Goal: Task Accomplishment & Management: Complete application form

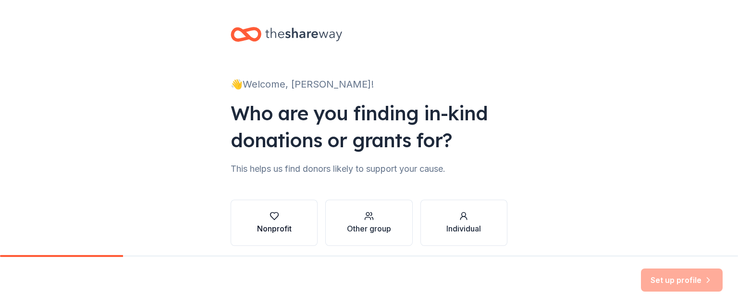
click at [273, 216] on icon "button" at bounding box center [274, 215] width 8 height 7
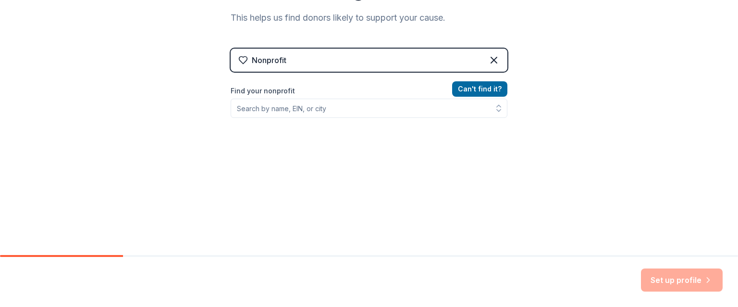
scroll to position [156, 0]
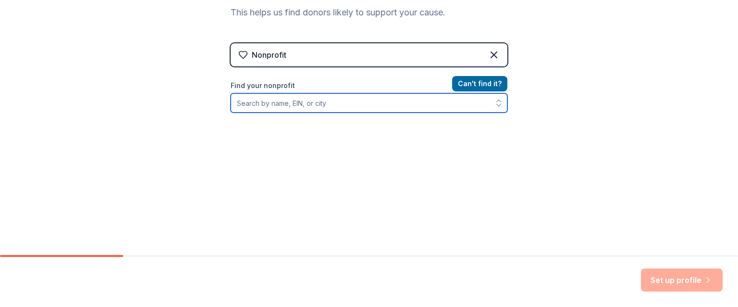
click at [274, 107] on input "Find your nonprofit" at bounding box center [369, 102] width 277 height 19
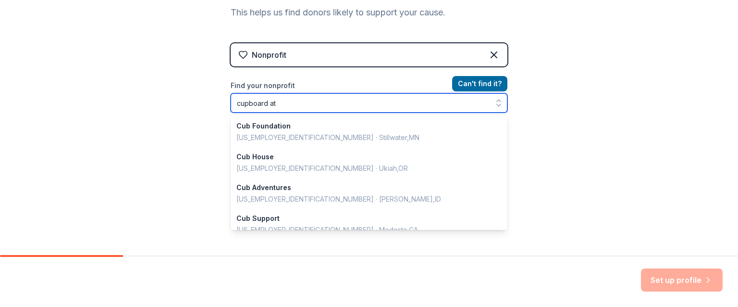
type input "cupboard at"
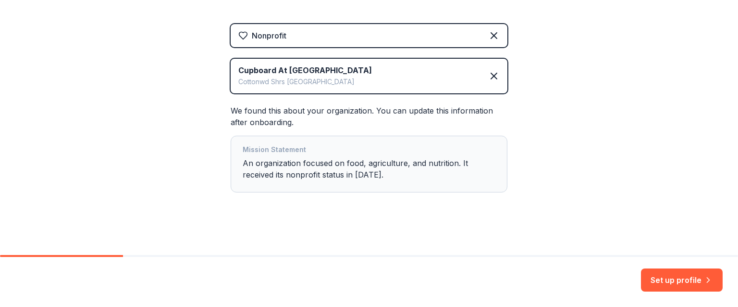
scroll to position [178, 0]
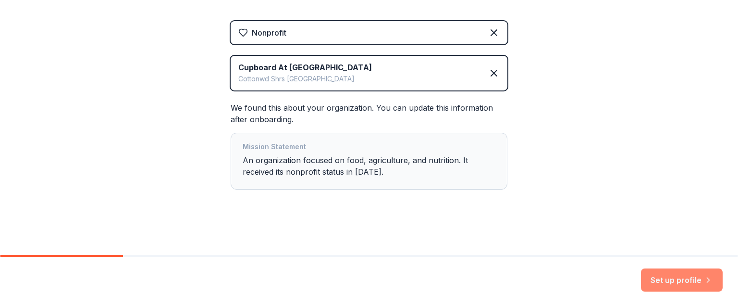
click at [683, 278] on button "Set up profile" at bounding box center [682, 279] width 82 height 23
click at [683, 278] on div "Set up profile" at bounding box center [682, 279] width 82 height 23
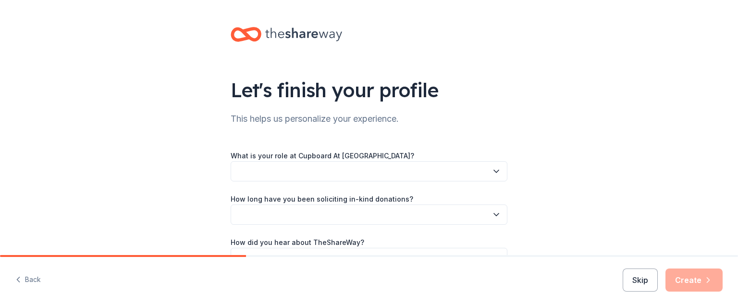
click at [492, 174] on icon "button" at bounding box center [497, 171] width 10 height 10
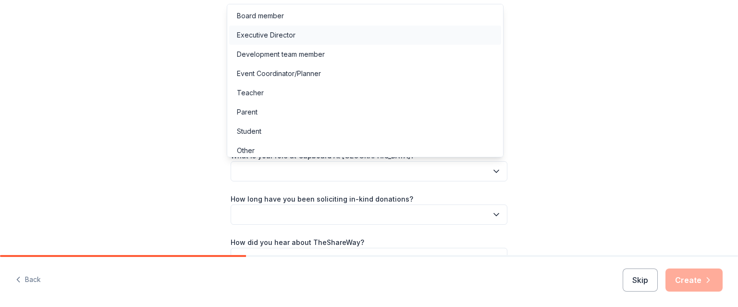
click at [282, 37] on div "Executive Director" at bounding box center [266, 35] width 59 height 12
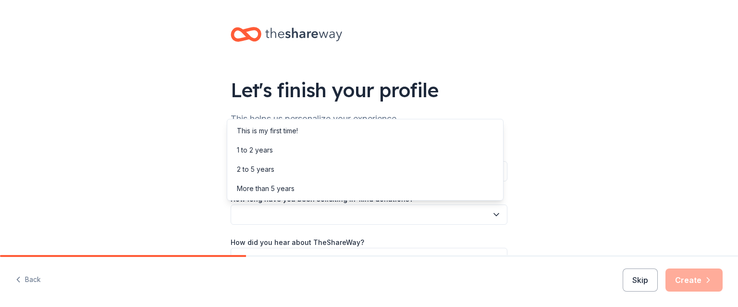
click at [267, 210] on button "button" at bounding box center [369, 214] width 277 height 20
click at [266, 189] on div "More than 5 years" at bounding box center [266, 189] width 58 height 12
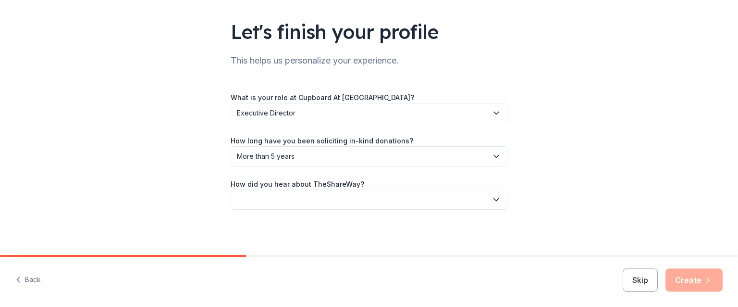
scroll to position [59, 0]
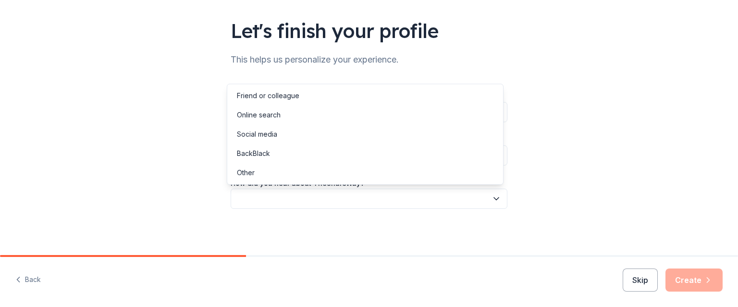
click at [494, 199] on icon "button" at bounding box center [496, 199] width 5 height 2
click at [277, 112] on div "Online search" at bounding box center [259, 115] width 44 height 12
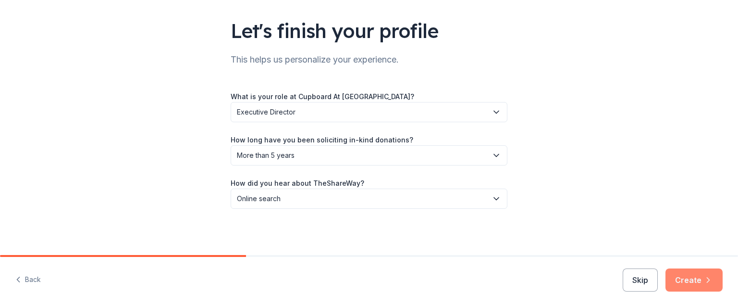
click at [700, 277] on button "Create" at bounding box center [694, 279] width 57 height 23
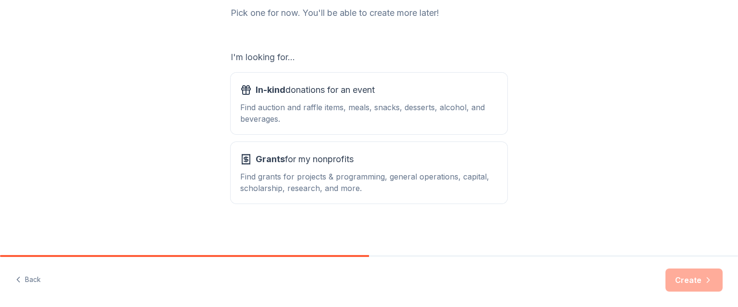
scroll to position [133, 0]
click at [394, 100] on div "In-kind donations for an event Find auction and raffle items, meals, snacks, de…" at bounding box center [369, 103] width 258 height 42
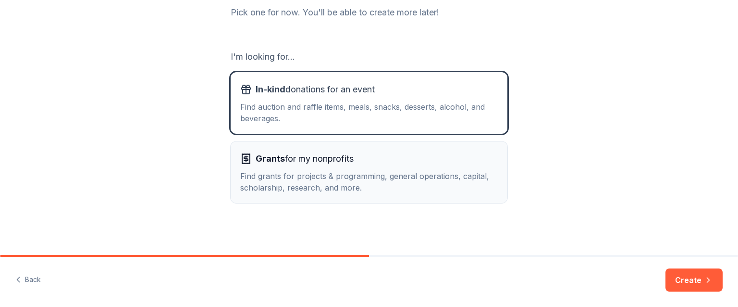
click at [366, 158] on div "Grants for my nonprofits" at bounding box center [369, 158] width 258 height 15
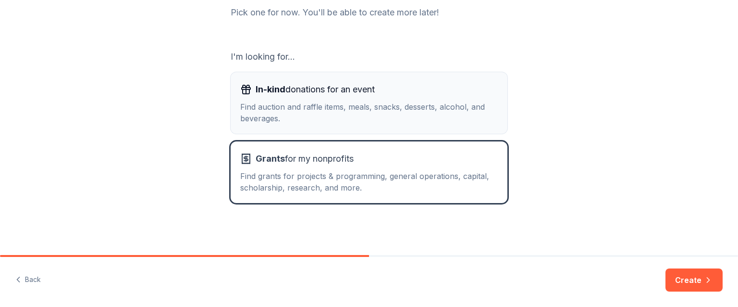
click at [367, 104] on div "Find auction and raffle items, meals, snacks, desserts, alcohol, and beverages." at bounding box center [369, 112] width 258 height 23
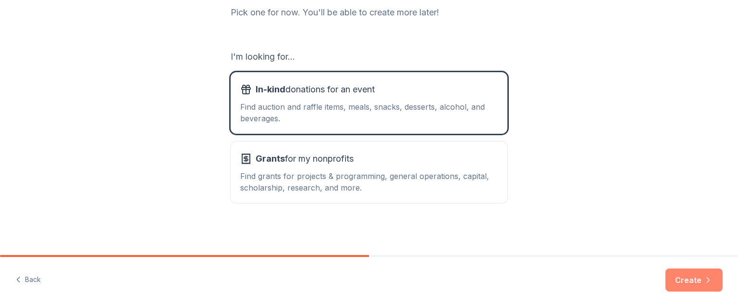
click at [689, 277] on button "Create" at bounding box center [694, 279] width 57 height 23
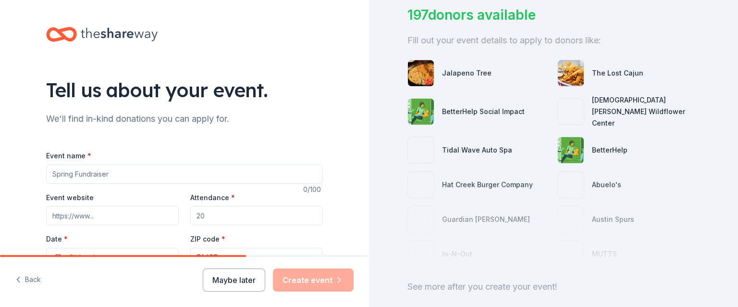
scroll to position [96, 0]
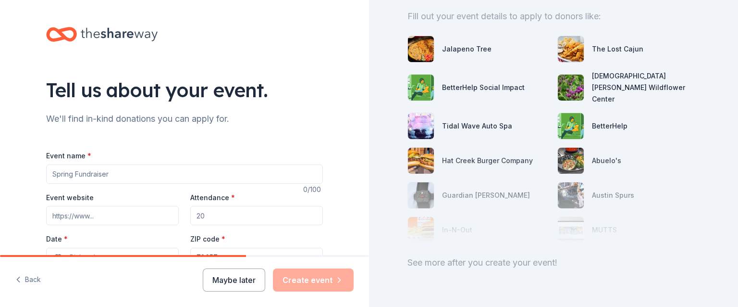
click at [108, 174] on input "Event name *" at bounding box center [184, 173] width 277 height 19
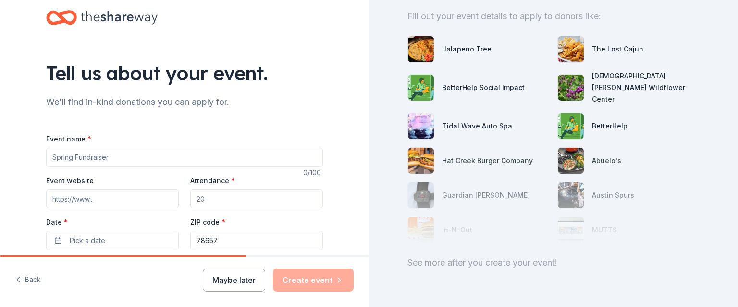
scroll to position [0, 0]
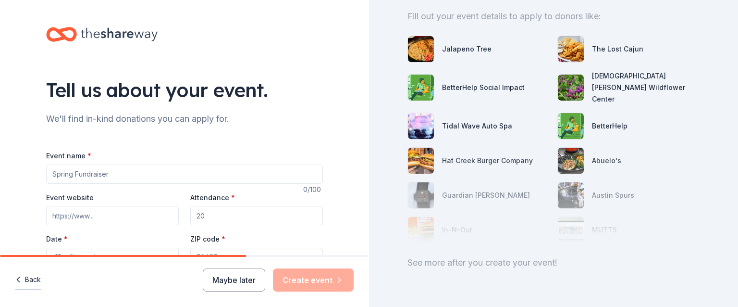
click at [33, 278] on button "Back" at bounding box center [27, 280] width 25 height 20
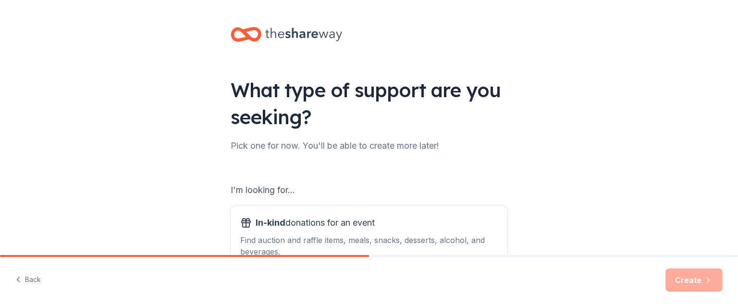
click at [33, 278] on button "Back" at bounding box center [27, 280] width 25 height 20
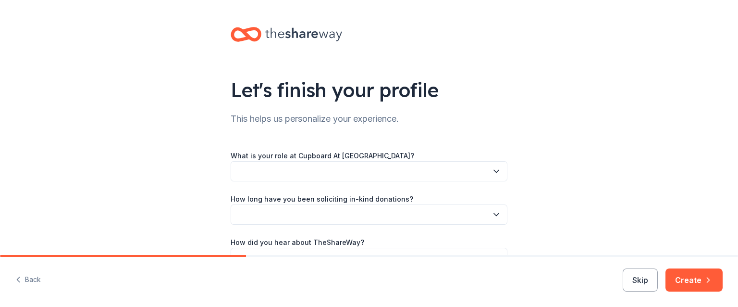
click at [33, 278] on button "Back" at bounding box center [27, 280] width 25 height 20
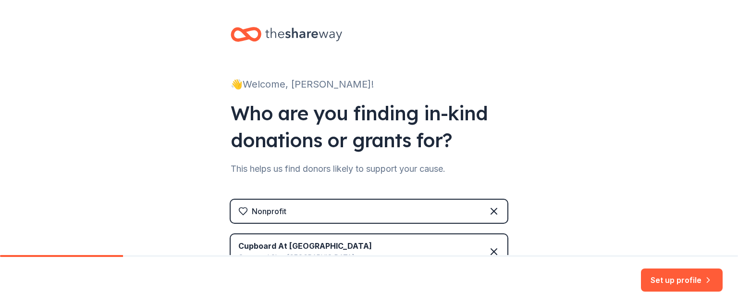
click at [33, 278] on div "Set up profile" at bounding box center [369, 282] width 738 height 50
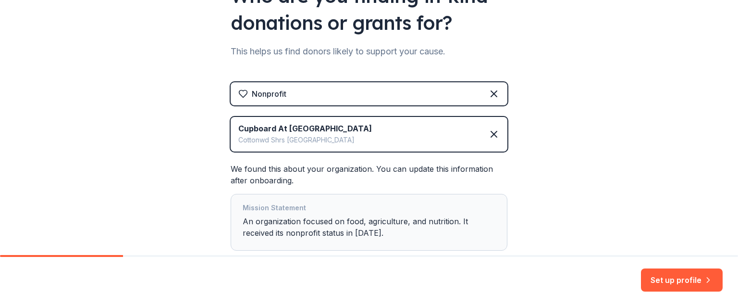
scroll to position [101, 0]
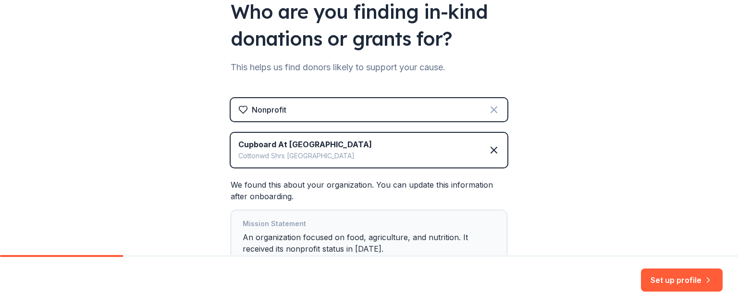
click at [493, 106] on icon at bounding box center [494, 110] width 12 height 12
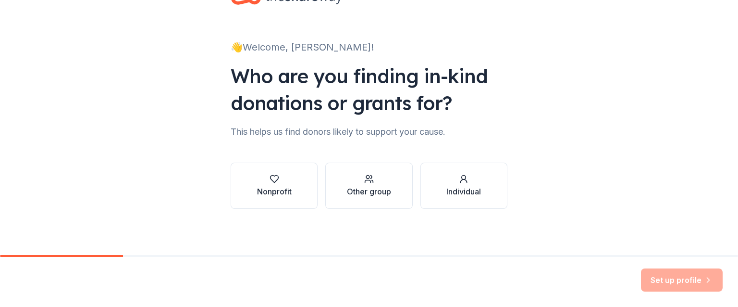
scroll to position [37, 0]
click at [262, 182] on div "button" at bounding box center [274, 179] width 35 height 10
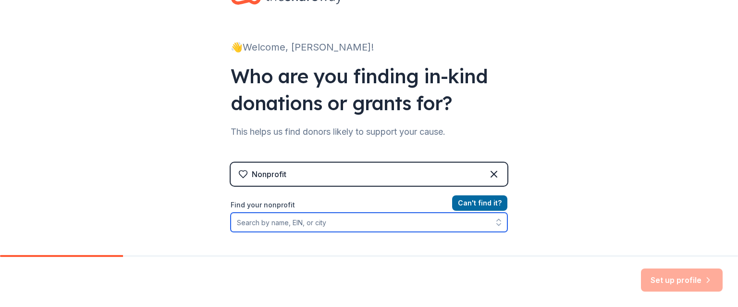
click at [284, 216] on input "Find your nonprofit" at bounding box center [369, 221] width 277 height 19
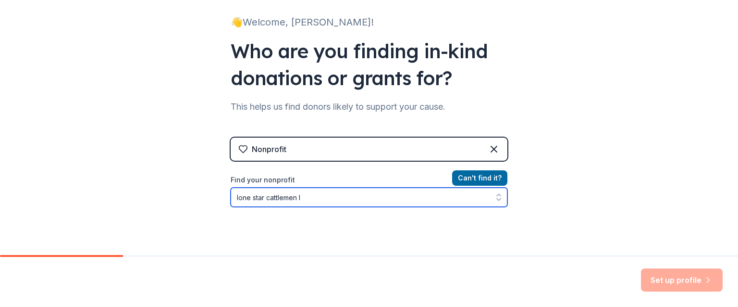
type input "lone star cattlemen"
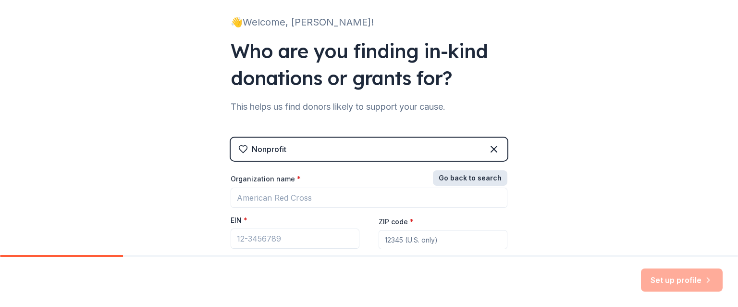
click at [488, 175] on button "Go back to search" at bounding box center [470, 177] width 75 height 15
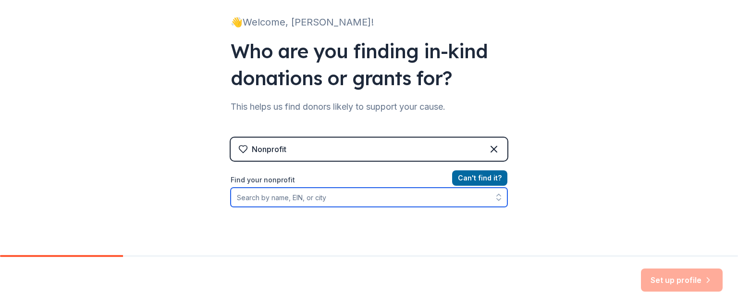
click at [321, 198] on input "Find your nonprofit" at bounding box center [369, 196] width 277 height 19
click at [263, 197] on input "Find your nonprofit" at bounding box center [369, 196] width 277 height 19
type input "l"
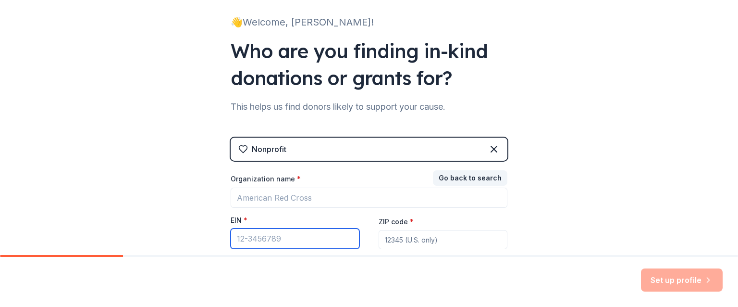
click at [242, 239] on input "EIN *" at bounding box center [295, 238] width 129 height 20
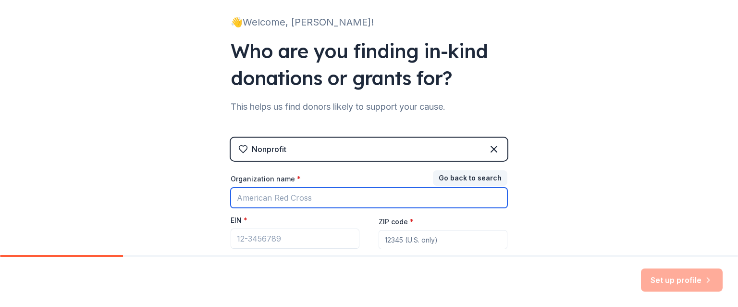
click at [232, 195] on input "Organization name *" at bounding box center [369, 197] width 277 height 20
type input "Lone Star Cattlemen Foundation"
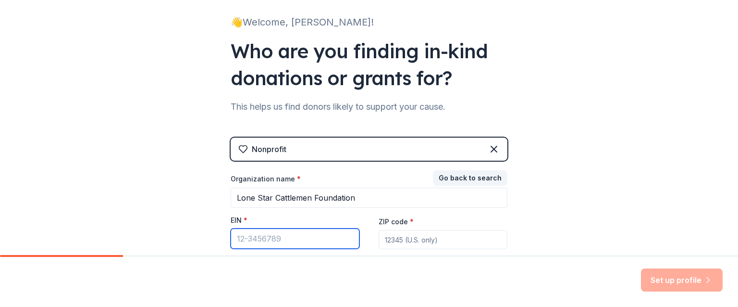
click at [246, 234] on input "EIN *" at bounding box center [295, 238] width 129 height 20
type input "20-8188811"
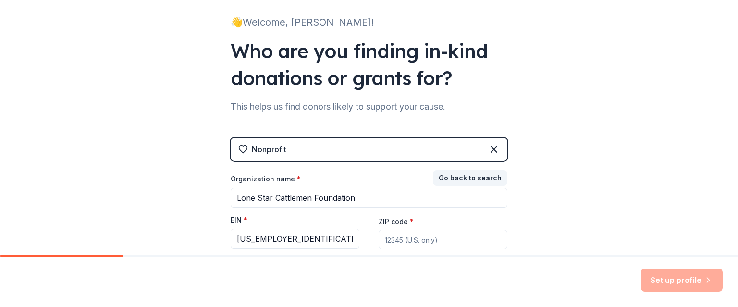
click at [404, 236] on input "ZIP code *" at bounding box center [443, 239] width 129 height 19
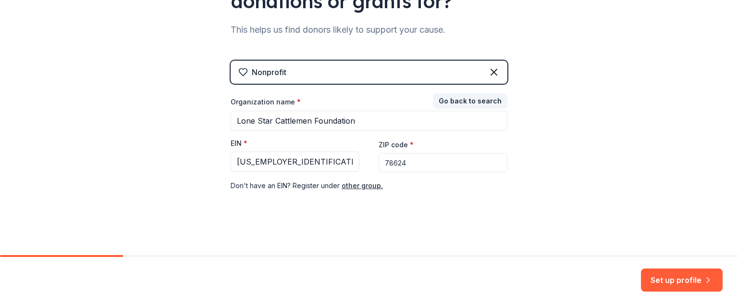
scroll to position [141, 0]
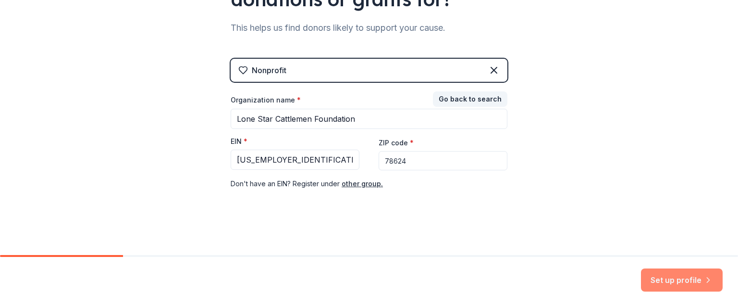
type input "78624"
click at [686, 280] on button "Set up profile" at bounding box center [682, 279] width 82 height 23
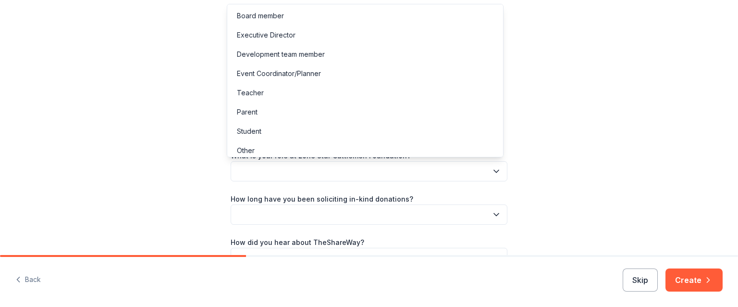
click at [492, 169] on icon "button" at bounding box center [497, 171] width 10 height 10
drag, startPoint x: 490, startPoint y: 169, endPoint x: 265, endPoint y: 12, distance: 274.4
click at [265, 12] on div "Board member" at bounding box center [260, 16] width 47 height 12
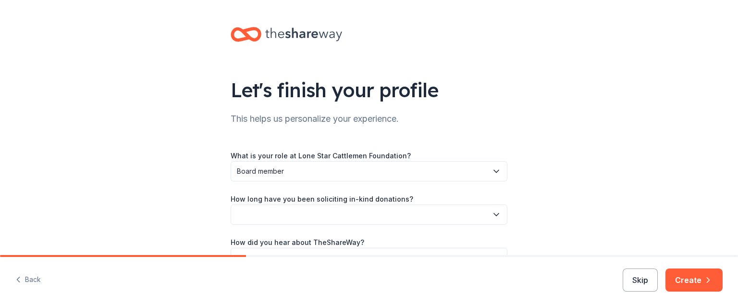
click at [317, 213] on button "button" at bounding box center [369, 214] width 277 height 20
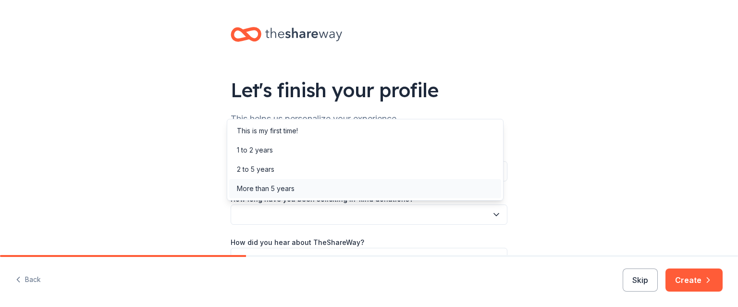
click at [293, 187] on div "More than 5 years" at bounding box center [266, 189] width 58 height 12
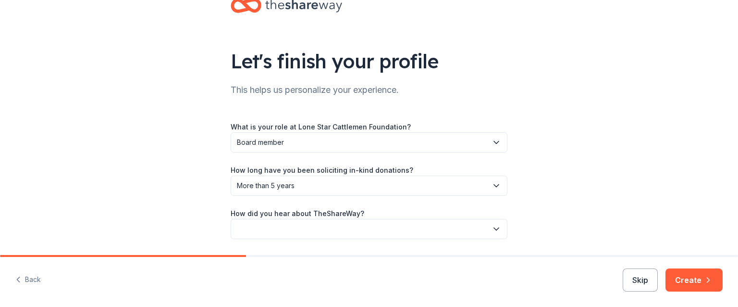
scroll to position [59, 0]
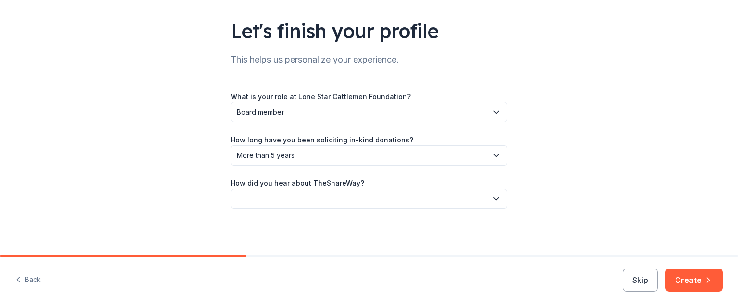
click at [365, 202] on button "button" at bounding box center [369, 198] width 277 height 20
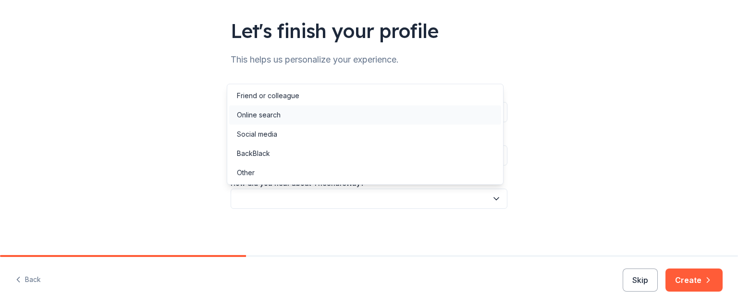
click at [261, 118] on div "Online search" at bounding box center [259, 115] width 44 height 12
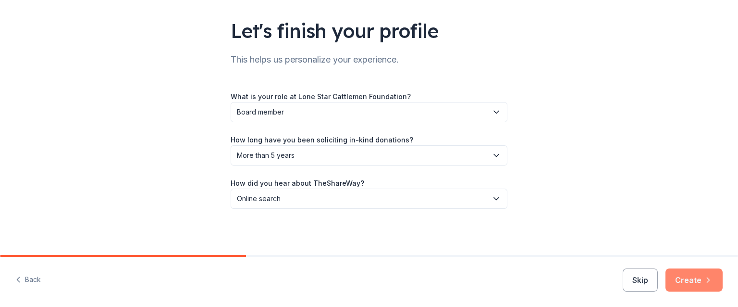
click at [692, 277] on button "Create" at bounding box center [694, 279] width 57 height 23
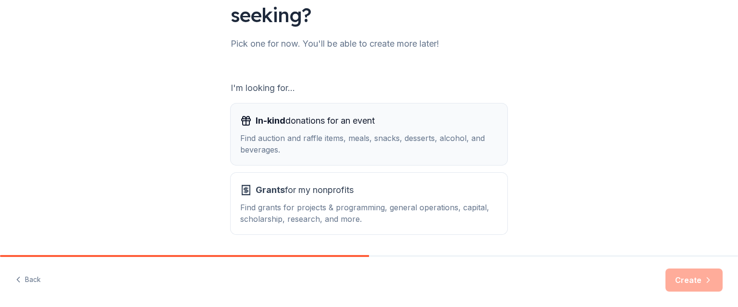
scroll to position [133, 0]
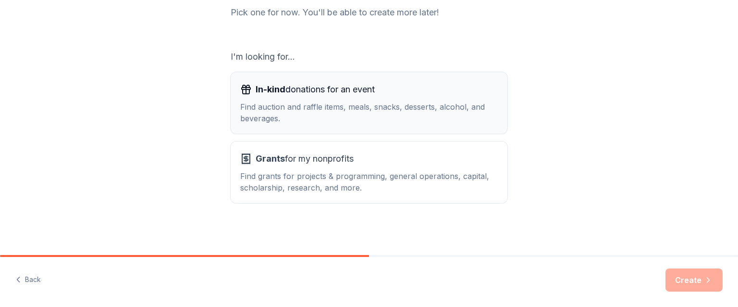
click at [371, 95] on span "In-kind donations for an event" at bounding box center [315, 89] width 119 height 15
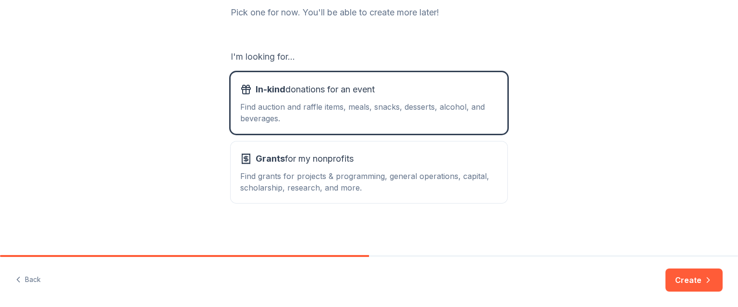
click at [697, 282] on button "Create" at bounding box center [694, 279] width 57 height 23
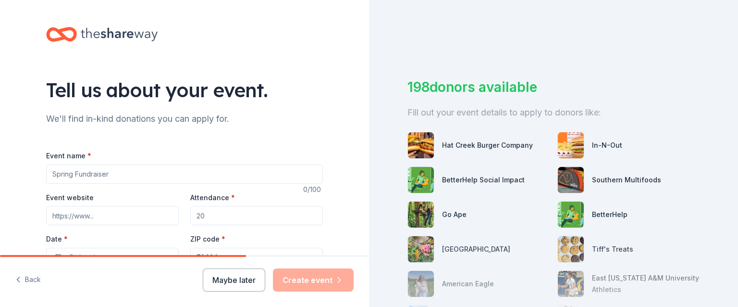
click at [114, 176] on input "Event name *" at bounding box center [184, 173] width 277 height 19
type input "Lone Star Cattlemen Wild Game Dinner"
click at [106, 218] on input "Event website" at bounding box center [112, 215] width 133 height 19
click at [97, 215] on input "Event website" at bounding box center [112, 215] width 133 height 19
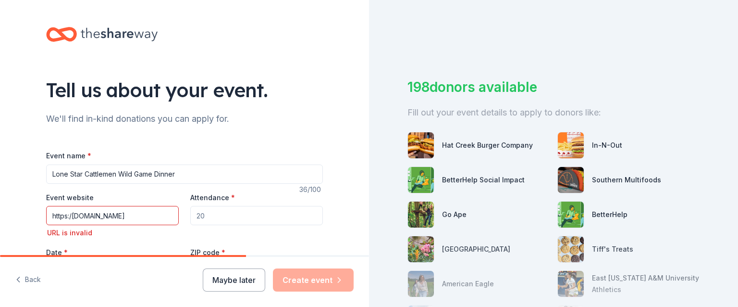
click at [86, 238] on div "Event website https:/www.lonestarcttlemem.org URL is invalid Attendance * Date …" at bounding box center [184, 235] width 277 height 89
drag, startPoint x: 115, startPoint y: 215, endPoint x: 124, endPoint y: 211, distance: 9.9
click at [115, 215] on input "https:/www.lonestarcttlemem.org" at bounding box center [112, 215] width 133 height 19
type input "https:/www.lonestarcattlemem.org"
click at [117, 236] on div "URL is invalid" at bounding box center [112, 233] width 133 height 12
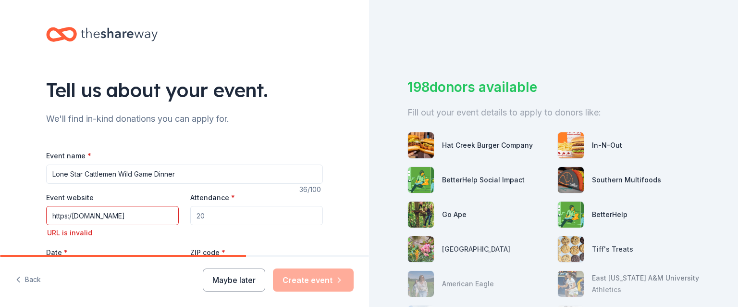
click at [201, 216] on input "Attendance *" at bounding box center [256, 215] width 133 height 19
type input "500"
click at [149, 217] on input "https:/www.lonestarcattlemem.org" at bounding box center [112, 215] width 133 height 19
click at [165, 214] on input "https:/www.lonestarcattlemem.org" at bounding box center [112, 215] width 133 height 19
click at [68, 215] on input "https:/www.lonestarcattlemem.org" at bounding box center [112, 215] width 133 height 19
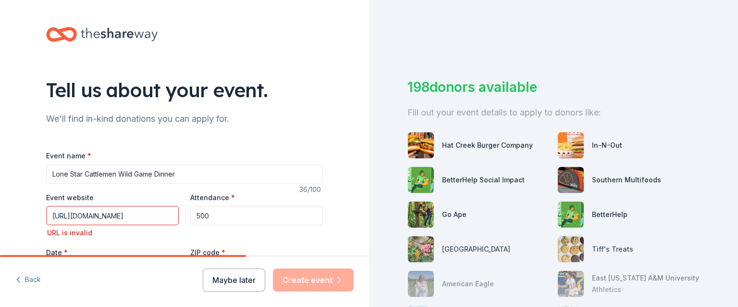
type input "https://www.lonestarcattlemem.org"
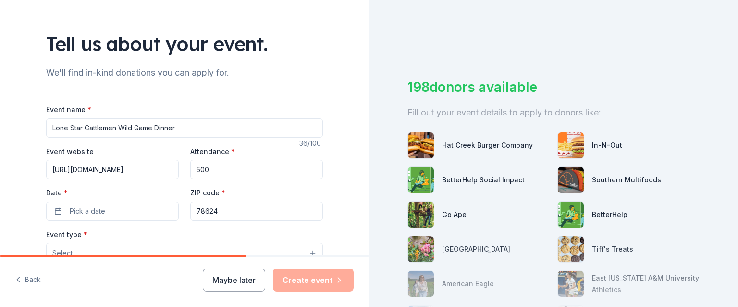
scroll to position [96, 0]
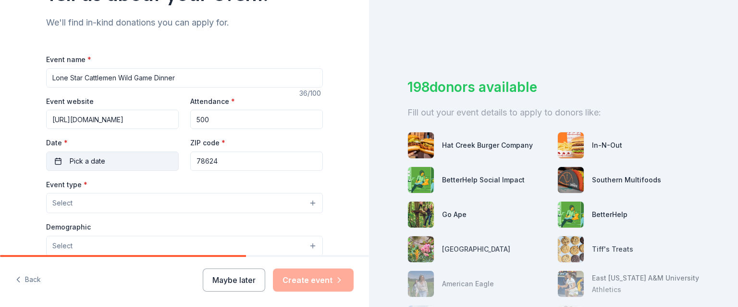
click at [94, 160] on span "Pick a date" at bounding box center [88, 161] width 36 height 12
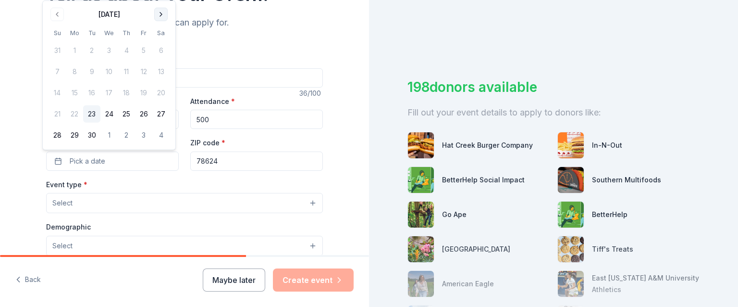
click at [159, 12] on button "Go to next month" at bounding box center [160, 14] width 13 height 13
click at [160, 72] on button "11" at bounding box center [160, 71] width 17 height 17
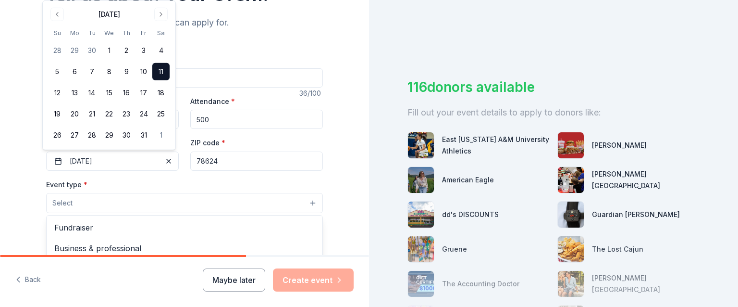
click at [98, 199] on button "Select" at bounding box center [184, 203] width 277 height 20
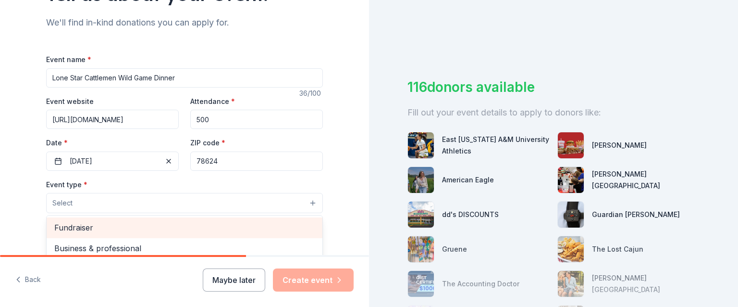
click at [88, 228] on span "Fundraiser" at bounding box center [184, 227] width 261 height 12
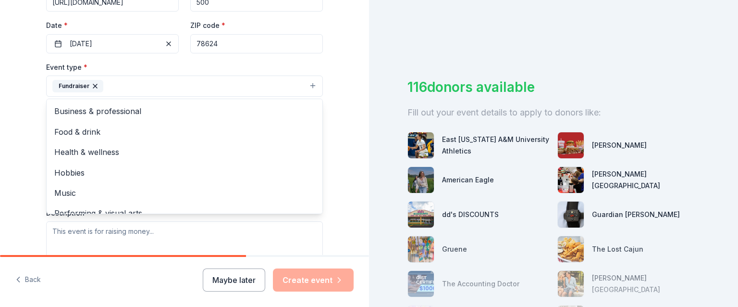
scroll to position [192, 0]
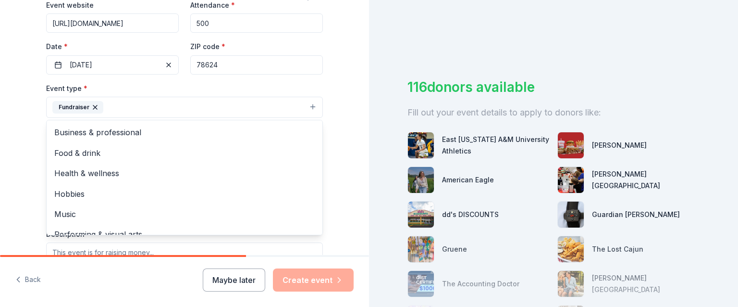
click at [342, 121] on div "Tell us about your event. We'll find in-kind donations you can apply for. Event…" at bounding box center [184, 128] width 369 height 641
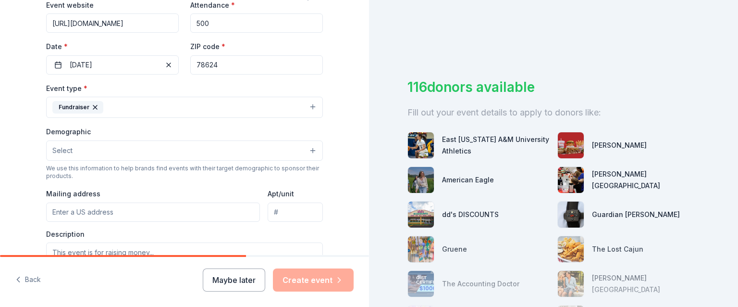
click at [87, 144] on button "Select" at bounding box center [184, 150] width 277 height 20
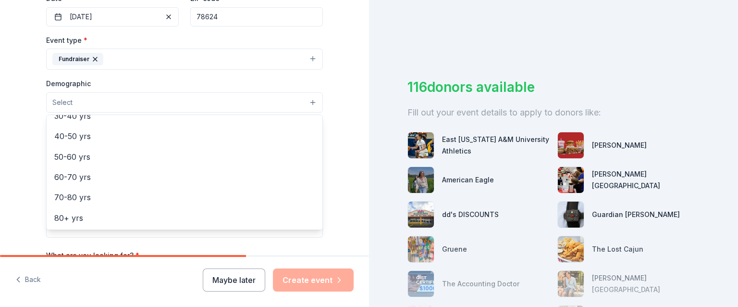
scroll to position [154, 0]
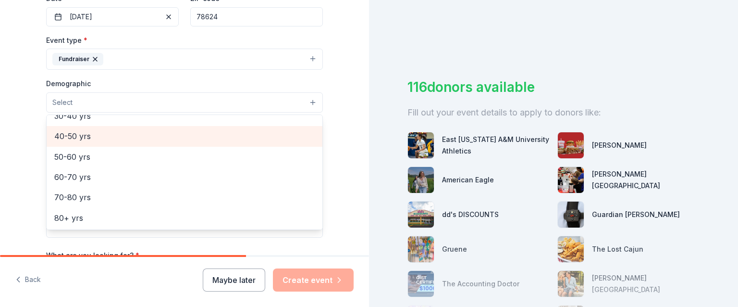
click at [66, 135] on span "40-50 yrs" at bounding box center [184, 136] width 261 height 12
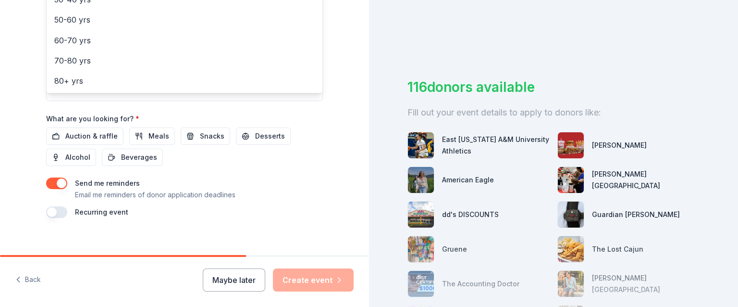
scroll to position [385, 0]
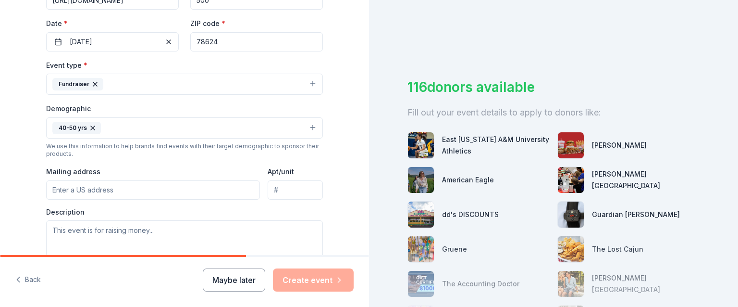
scroll to position [263, 0]
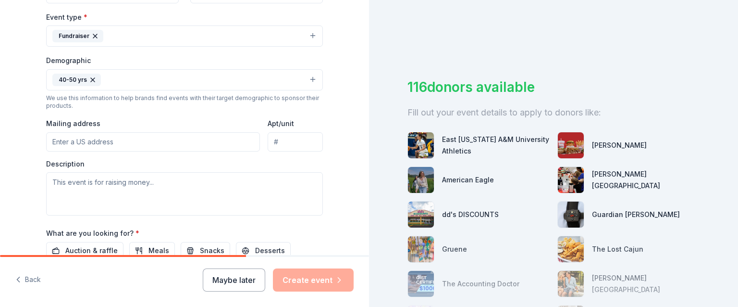
click at [128, 136] on input "Mailing address" at bounding box center [153, 141] width 214 height 19
type input "510 Knights Row, Cottonwood Shores, TX, 78657"
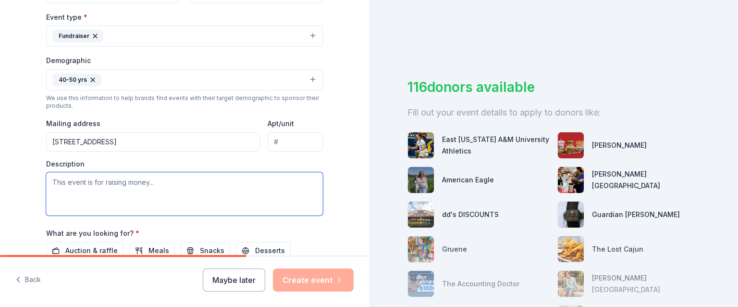
click at [117, 188] on textarea at bounding box center [184, 193] width 277 height 43
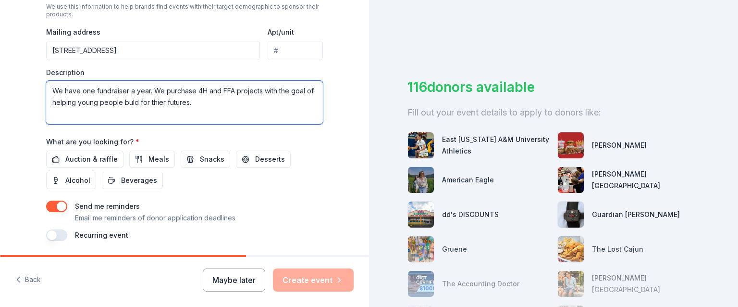
scroll to position [338, 0]
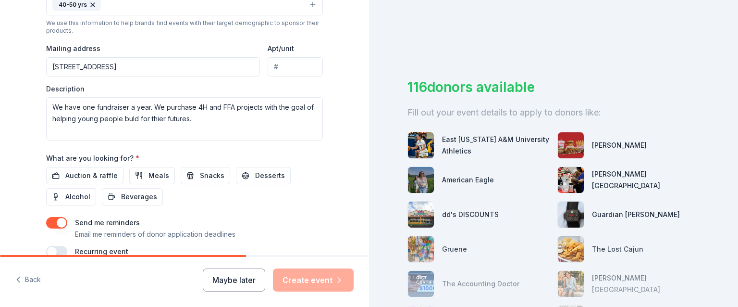
drag, startPoint x: 128, startPoint y: 116, endPoint x: 292, endPoint y: 158, distance: 169.2
click at [291, 161] on div "What are you looking for? * Auction & raffle Meals Snacks Desserts Alcohol Beve…" at bounding box center [184, 178] width 277 height 53
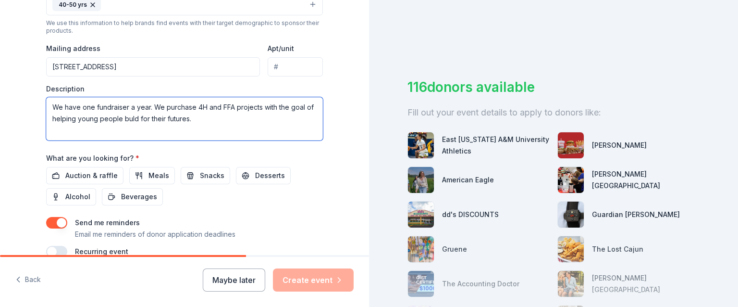
click at [128, 118] on textarea "We have one fundraiser a year. We purchase 4H and FFA projects with the goal of…" at bounding box center [184, 118] width 277 height 43
click at [196, 117] on textarea "We have one fundraiser a year. We purchase 4H and FFA projects with the goal of…" at bounding box center [184, 118] width 277 height 43
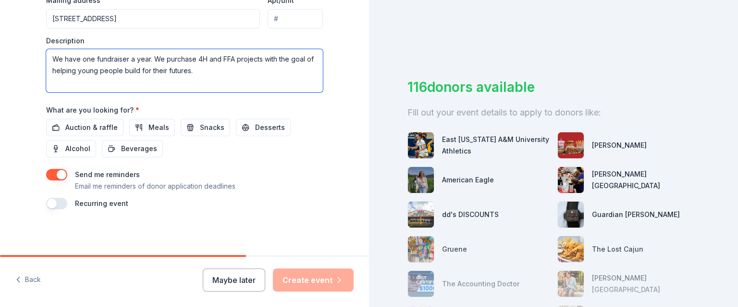
scroll to position [386, 0]
type textarea "We have one fundraiser a year. We purchase 4H and FFA projects with the goal of…"
click at [318, 283] on div "Maybe later Create event" at bounding box center [278, 279] width 151 height 23
drag, startPoint x: 323, startPoint y: 276, endPoint x: 323, endPoint y: 260, distance: 15.9
click at [323, 276] on div "Maybe later Create event" at bounding box center [278, 279] width 151 height 23
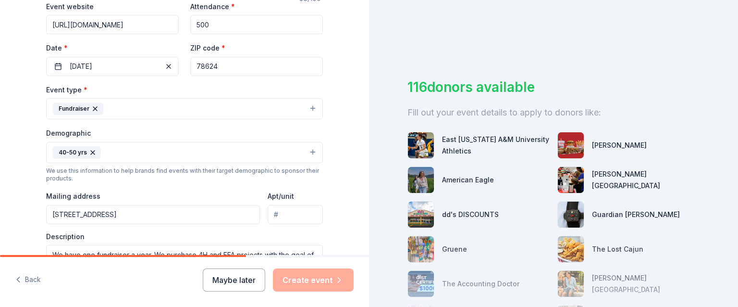
scroll to position [192, 0]
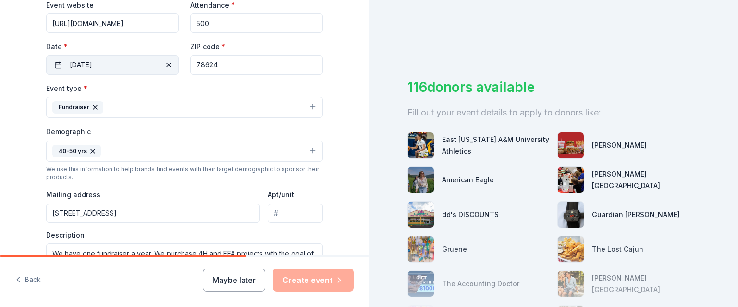
click at [164, 62] on span "button" at bounding box center [169, 65] width 12 height 12
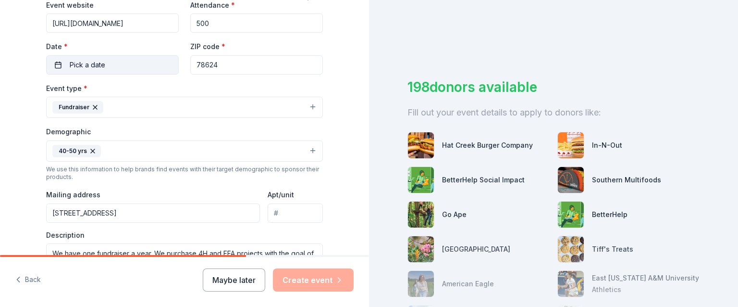
click at [170, 63] on button "Pick a date" at bounding box center [112, 64] width 133 height 19
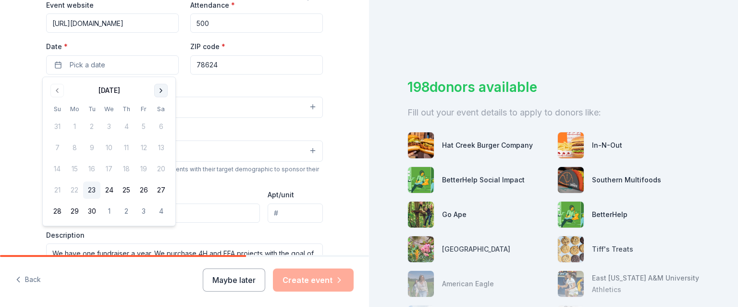
click at [162, 92] on button "Go to next month" at bounding box center [160, 90] width 13 height 13
click at [161, 127] on button "1" at bounding box center [160, 126] width 17 height 17
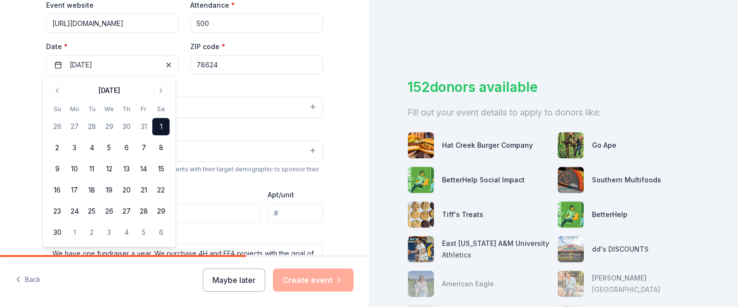
click at [350, 169] on div "Tell us about your event. We'll find in-kind donations you can apply for. Event…" at bounding box center [184, 129] width 369 height 642
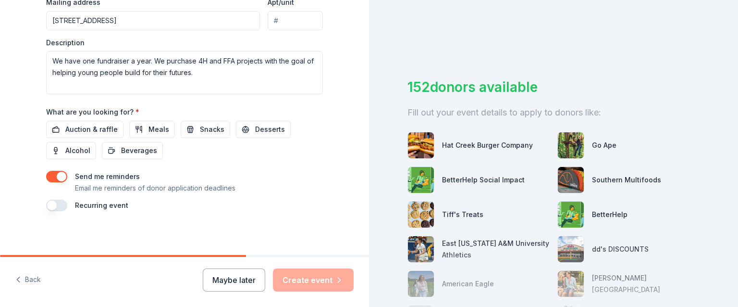
scroll to position [386, 0]
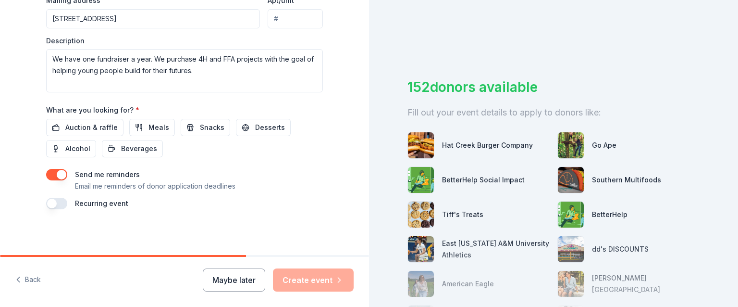
click at [311, 279] on div "Maybe later Create event" at bounding box center [278, 279] width 151 height 23
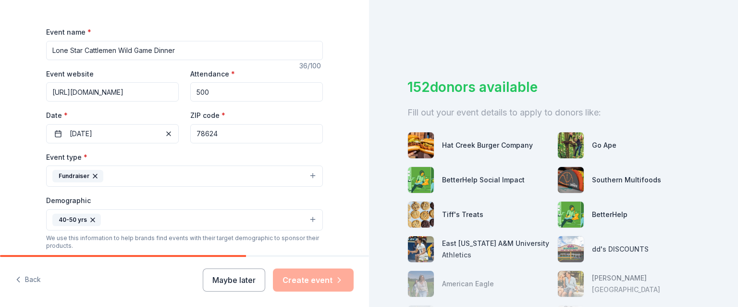
scroll to position [98, 0]
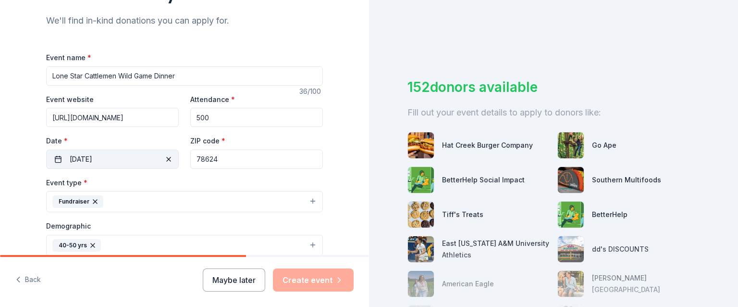
click at [166, 157] on span "button" at bounding box center [169, 159] width 12 height 12
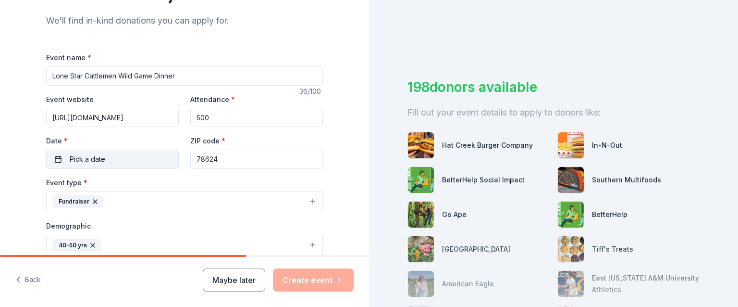
click at [129, 162] on button "Pick a date" at bounding box center [112, 158] width 133 height 19
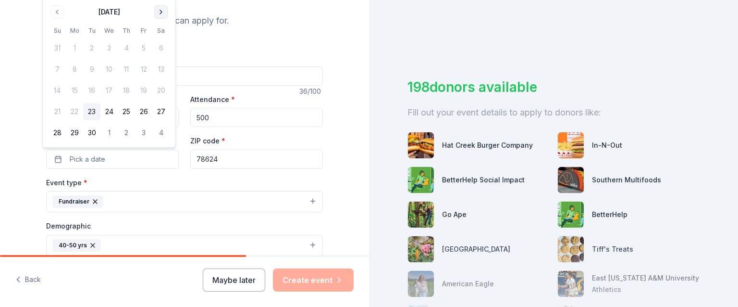
click at [162, 11] on button "Go to next month" at bounding box center [160, 11] width 13 height 13
click at [163, 70] on button "11" at bounding box center [160, 69] width 17 height 17
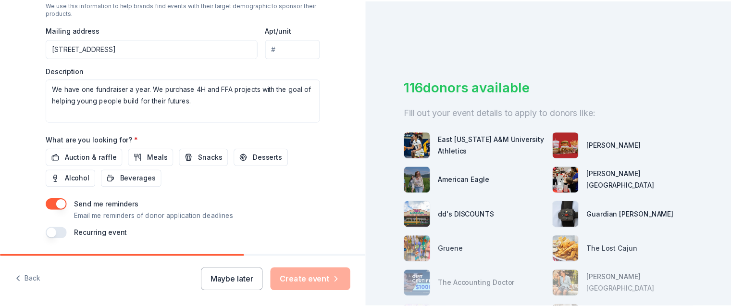
scroll to position [360, 0]
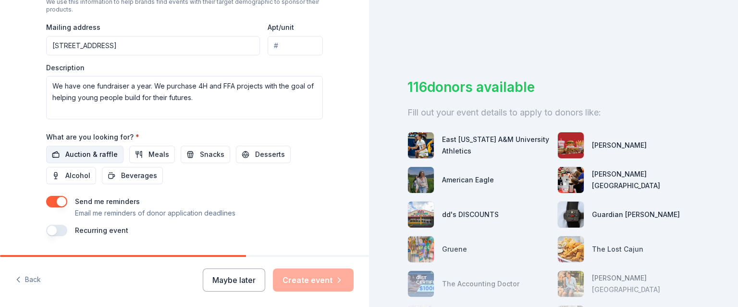
click at [79, 153] on span "Auction & raffle" at bounding box center [91, 155] width 52 height 12
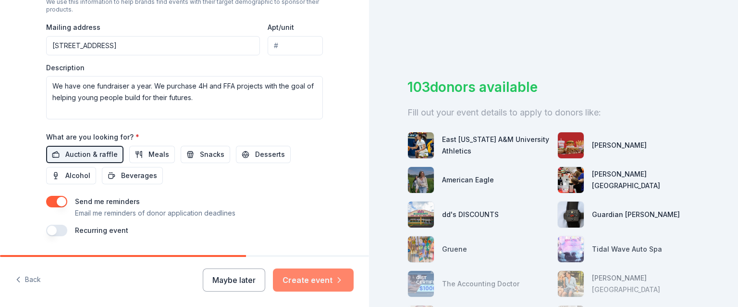
click at [315, 285] on button "Create event" at bounding box center [313, 279] width 81 height 23
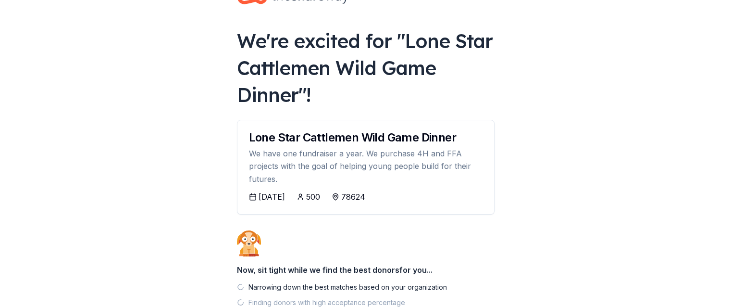
scroll to position [113, 0]
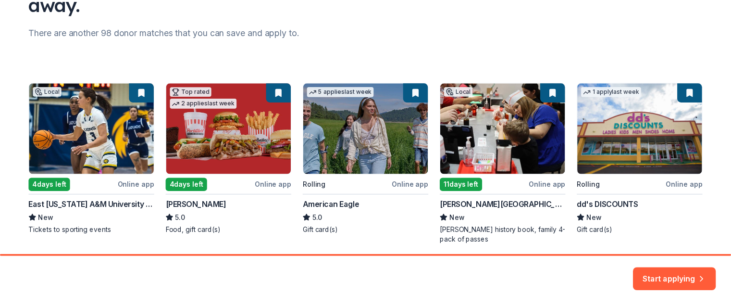
scroll to position [149, 0]
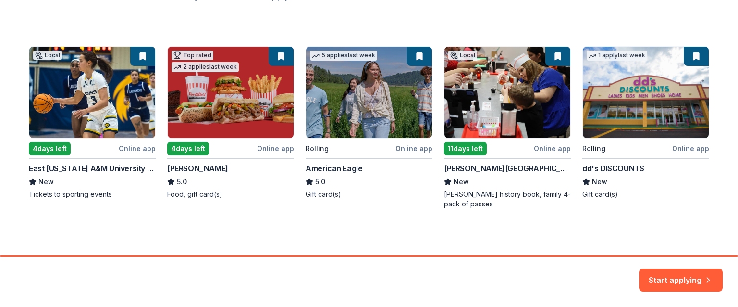
click at [678, 287] on div "Start applying" at bounding box center [681, 279] width 84 height 23
click at [684, 277] on button "Start applying" at bounding box center [681, 273] width 84 height 23
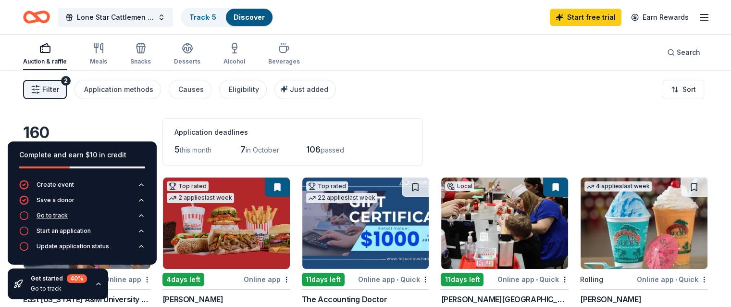
click at [45, 214] on div "Go to track" at bounding box center [52, 215] width 31 height 8
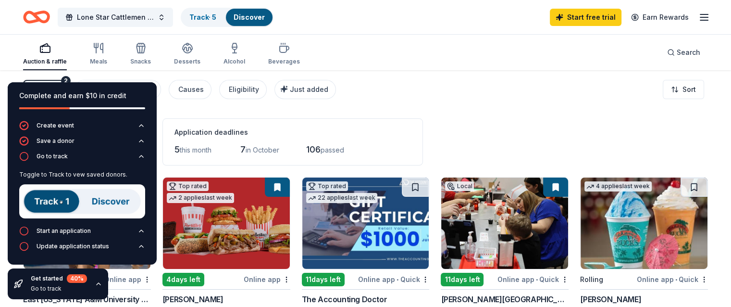
click at [62, 203] on img at bounding box center [82, 201] width 126 height 34
click at [216, 17] on link "Track · 5" at bounding box center [202, 17] width 27 height 8
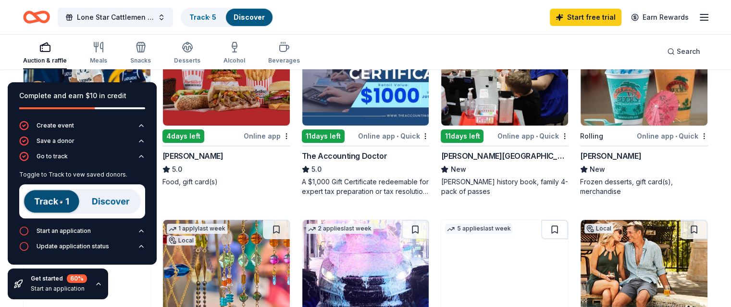
scroll to position [34, 0]
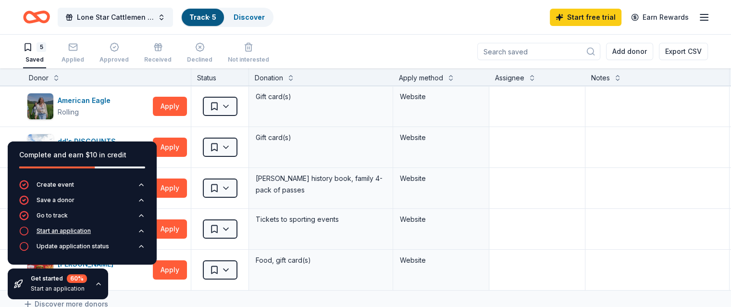
click at [69, 231] on div "Start an application" at bounding box center [64, 231] width 54 height 8
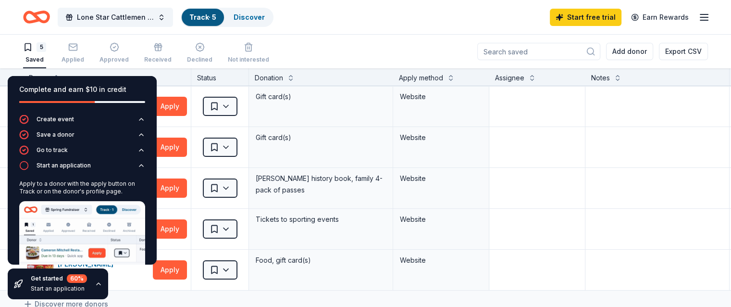
click at [137, 87] on div "Complete and earn $10 in credit" at bounding box center [82, 90] width 126 height 12
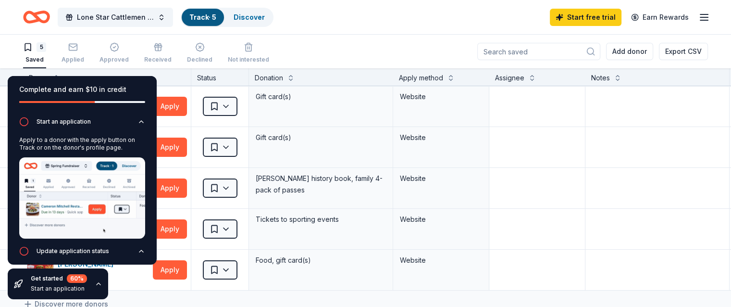
click at [359, 8] on div "Lone Star Cattlemen Wild Game Dinner Track · 5 Discover Start free trial Earn R…" at bounding box center [365, 17] width 685 height 23
click at [77, 47] on icon "button" at bounding box center [73, 46] width 8 height 2
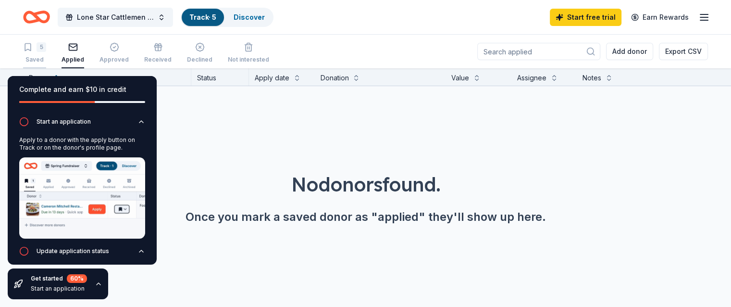
click at [46, 45] on div "5" at bounding box center [42, 47] width 10 height 10
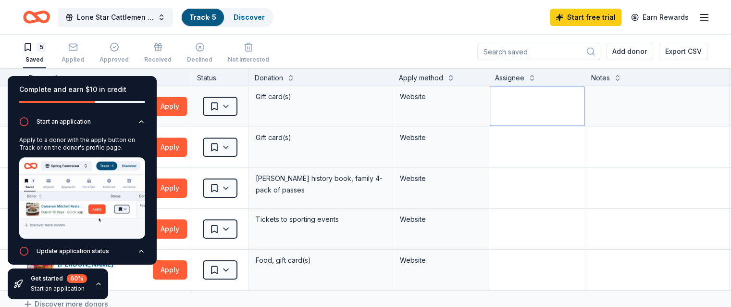
click at [557, 104] on textarea at bounding box center [537, 106] width 94 height 38
click at [187, 102] on button "Apply" at bounding box center [170, 106] width 34 height 19
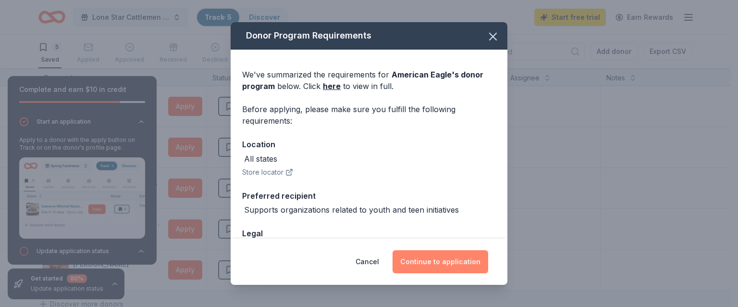
click at [452, 264] on button "Continue to application" at bounding box center [441, 261] width 96 height 23
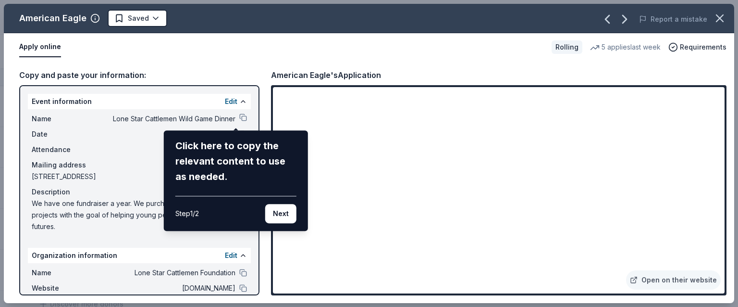
click at [362, 243] on div "American Eagle Saved Report a mistake Apply online Rolling 5 applies last week …" at bounding box center [369, 153] width 731 height 299
click at [360, 249] on div "American Eagle Saved Report a mistake Apply online Rolling 5 applies last week …" at bounding box center [369, 153] width 731 height 299
click at [359, 249] on div "American Eagle Saved Report a mistake Apply online Rolling 5 applies last week …" at bounding box center [369, 153] width 731 height 299
click at [284, 215] on button "Next" at bounding box center [280, 213] width 31 height 19
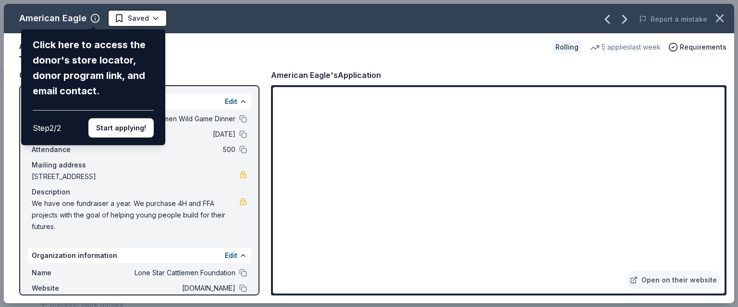
click at [359, 245] on div "American Eagle Click here to access the donor's store locator, donor program li…" at bounding box center [369, 153] width 731 height 299
click at [126, 129] on button "Start applying!" at bounding box center [120, 127] width 65 height 19
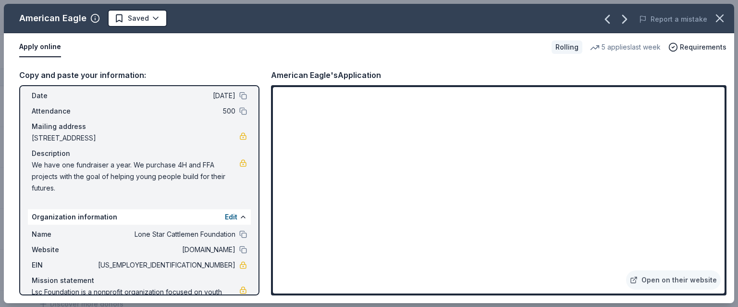
scroll to position [76, 0]
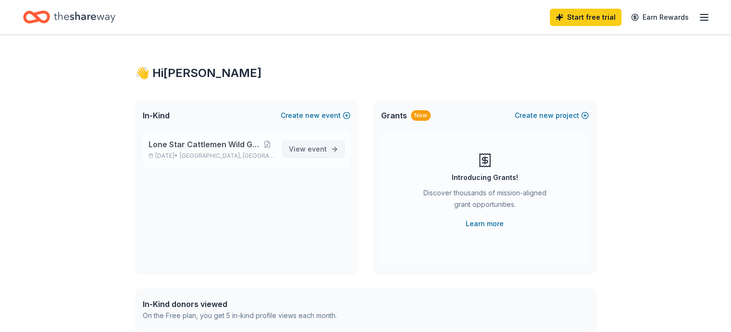
click at [311, 149] on span "event" at bounding box center [317, 149] width 19 height 8
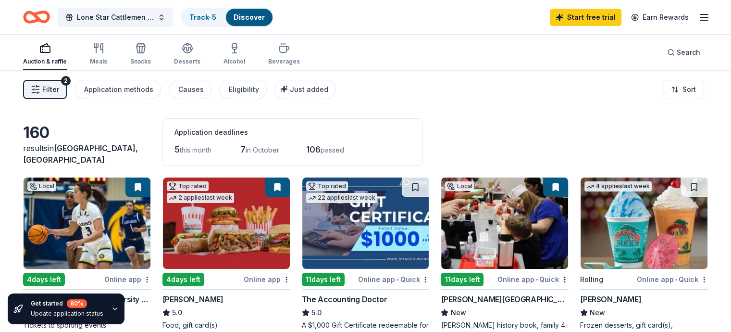
click at [59, 90] on span "Filter" at bounding box center [50, 90] width 17 height 12
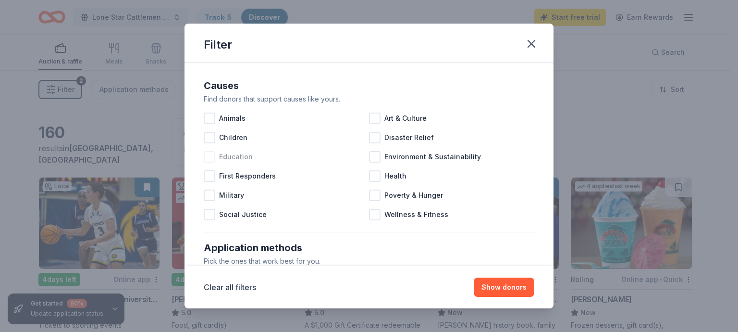
click at [212, 153] on div at bounding box center [210, 157] width 12 height 12
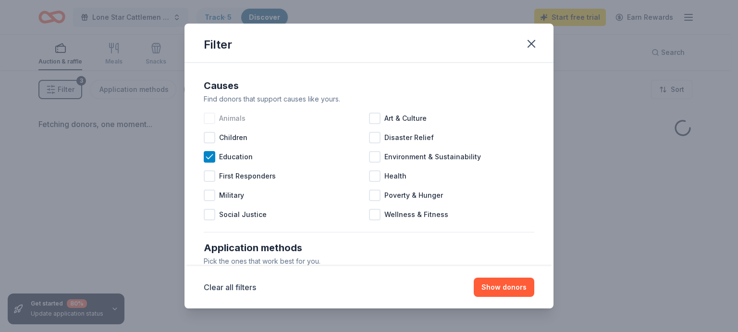
drag, startPoint x: 210, startPoint y: 135, endPoint x: 215, endPoint y: 125, distance: 11.2
click at [210, 135] on div at bounding box center [210, 138] width 12 height 12
click at [213, 115] on div at bounding box center [210, 118] width 12 height 12
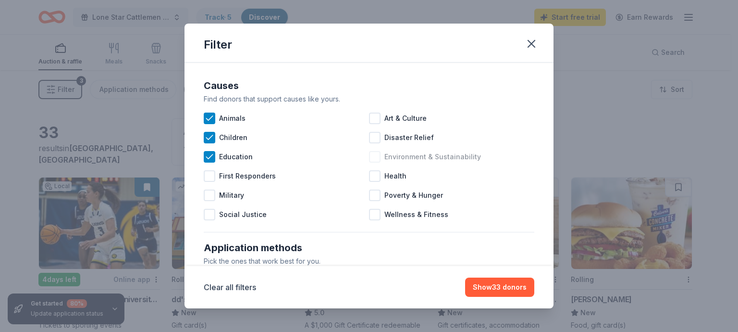
click at [372, 154] on div at bounding box center [375, 157] width 12 height 12
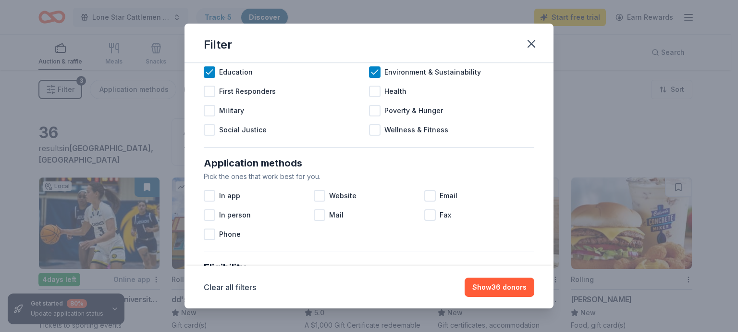
scroll to position [96, 0]
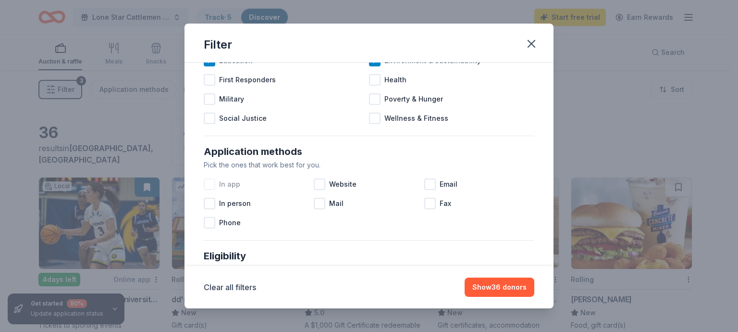
click at [209, 182] on div at bounding box center [210, 184] width 12 height 12
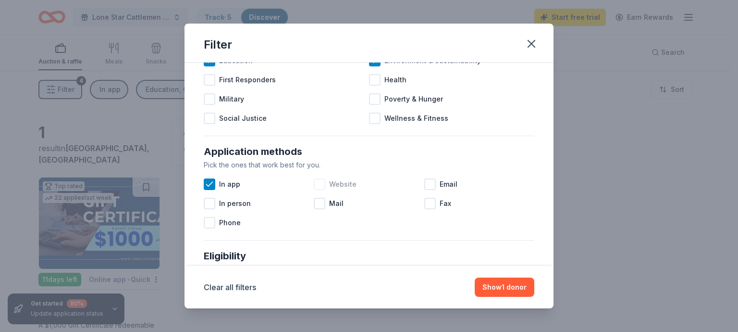
click at [316, 180] on div at bounding box center [320, 184] width 12 height 12
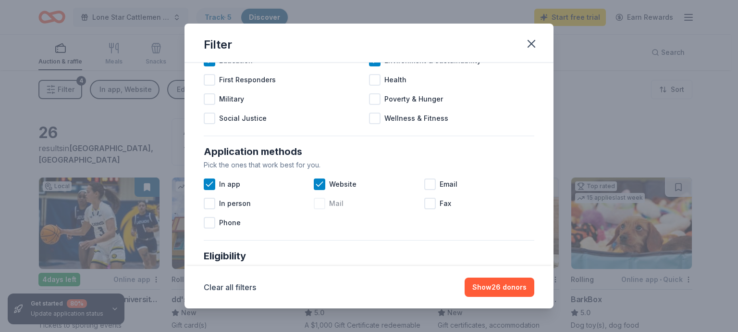
click at [319, 203] on div at bounding box center [320, 204] width 12 height 12
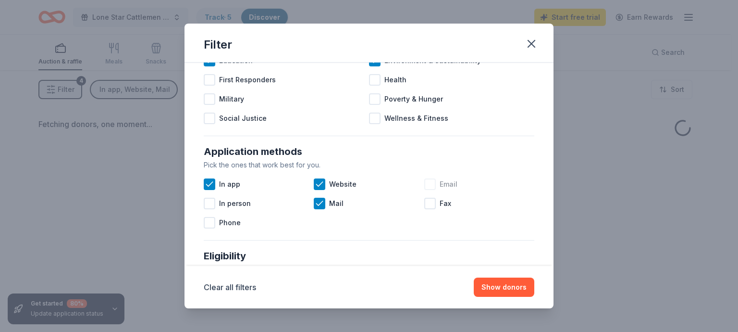
click at [427, 183] on div at bounding box center [430, 184] width 12 height 12
click at [210, 221] on div at bounding box center [210, 223] width 12 height 12
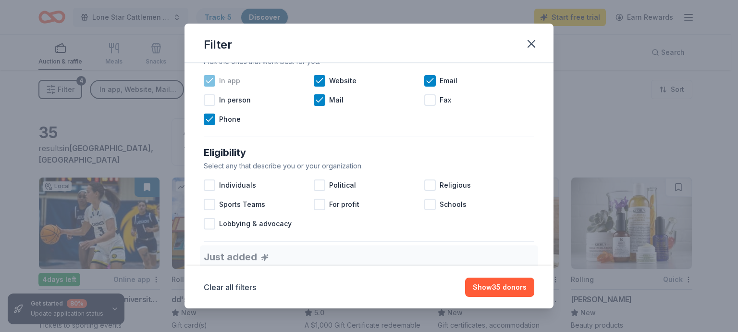
scroll to position [240, 0]
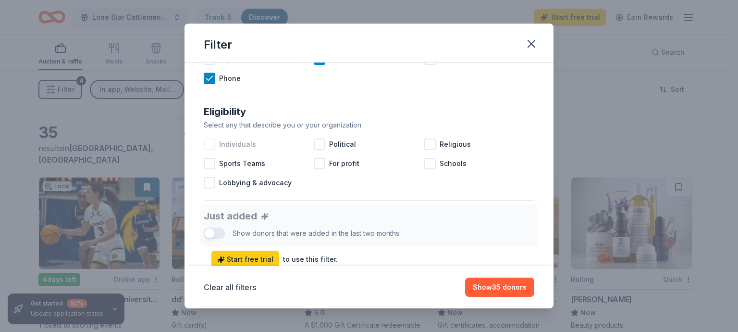
click at [208, 139] on div at bounding box center [210, 144] width 12 height 12
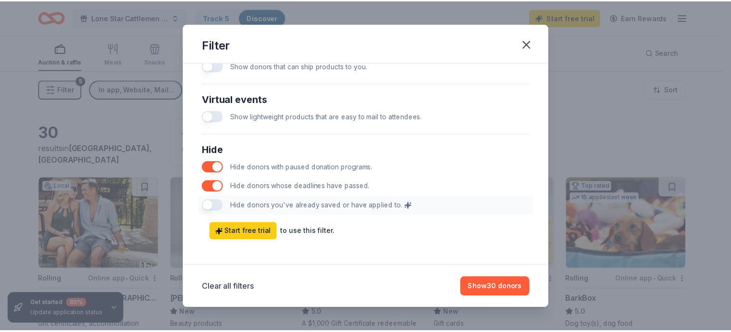
scroll to position [495, 0]
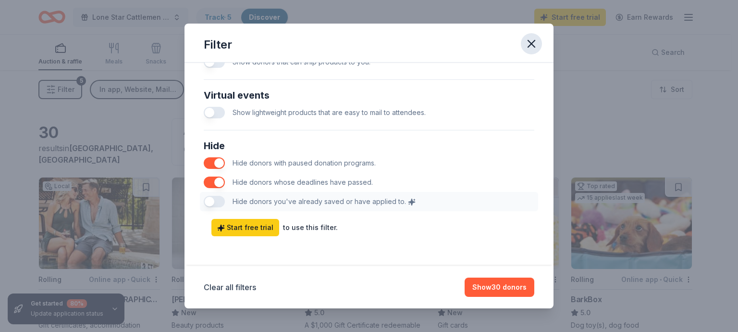
click at [531, 41] on icon "button" at bounding box center [531, 43] width 13 height 13
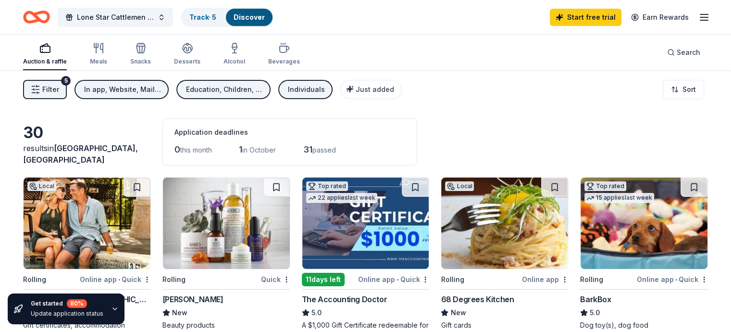
click at [698, 15] on icon "button" at bounding box center [704, 18] width 12 height 12
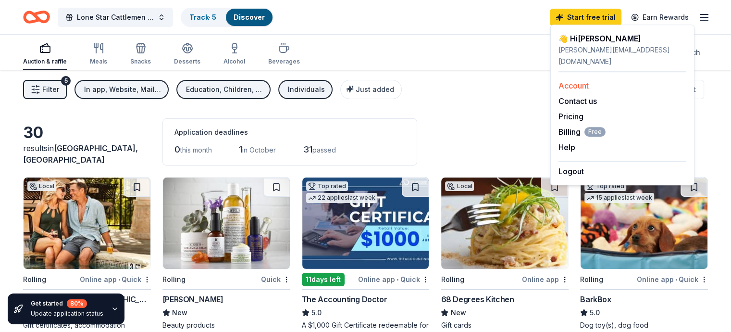
click at [580, 81] on link "Account" at bounding box center [574, 86] width 30 height 10
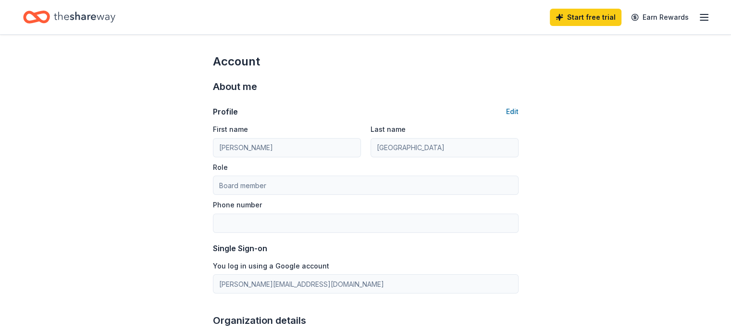
click at [700, 17] on line "button" at bounding box center [704, 17] width 8 height 0
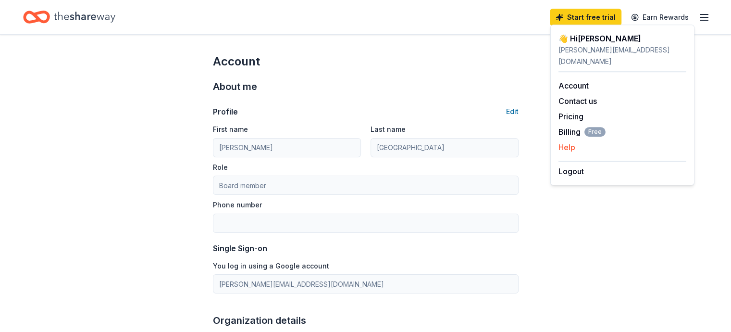
click at [572, 141] on button "Help" at bounding box center [567, 147] width 17 height 12
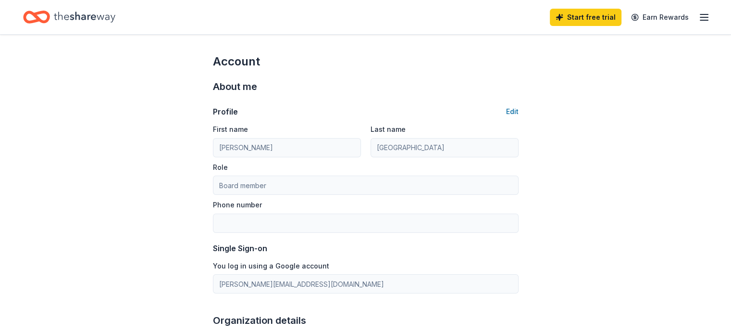
click at [698, 16] on icon "button" at bounding box center [704, 18] width 12 height 12
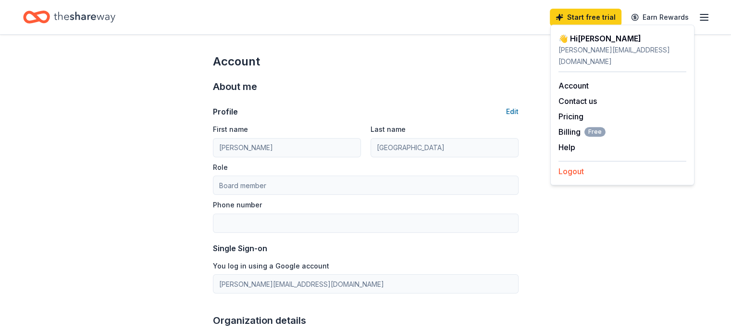
click at [573, 165] on button "Logout" at bounding box center [571, 171] width 25 height 12
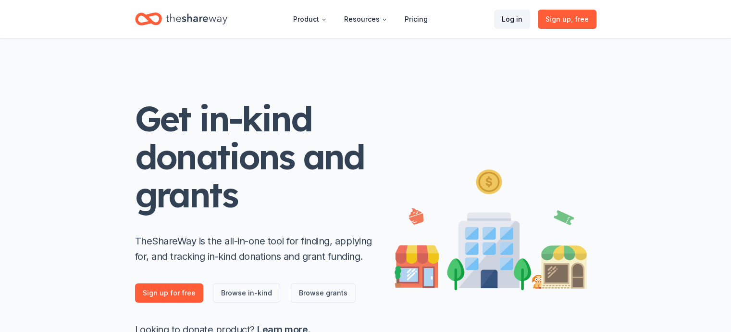
click at [514, 19] on link "Log in" at bounding box center [512, 19] width 36 height 19
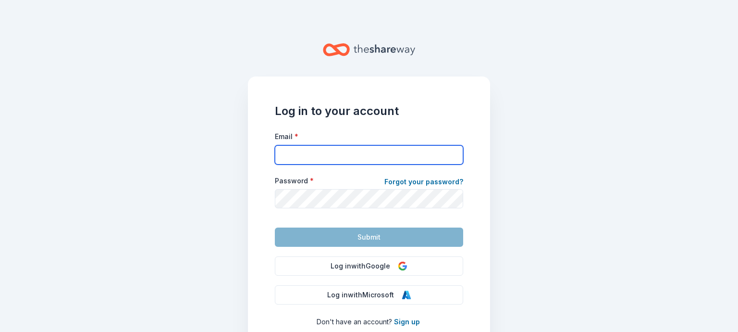
type input "trinidadcheri@yahoo.com"
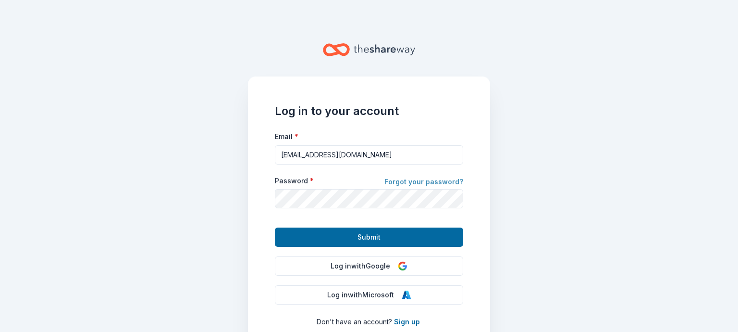
click at [395, 182] on link "Forgot your password?" at bounding box center [424, 182] width 79 height 13
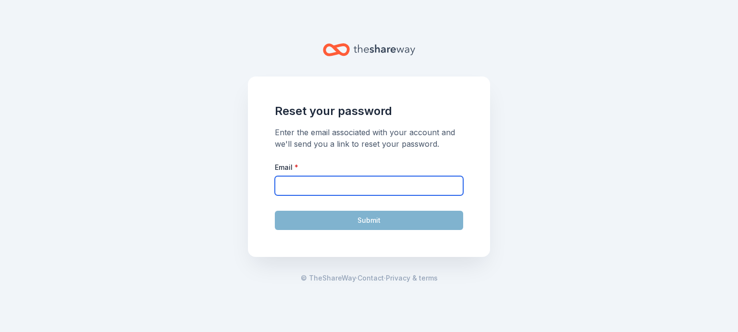
click at [337, 194] on input "Email *" at bounding box center [369, 185] width 188 height 19
type input "trinidadcheri@yahoo.com"
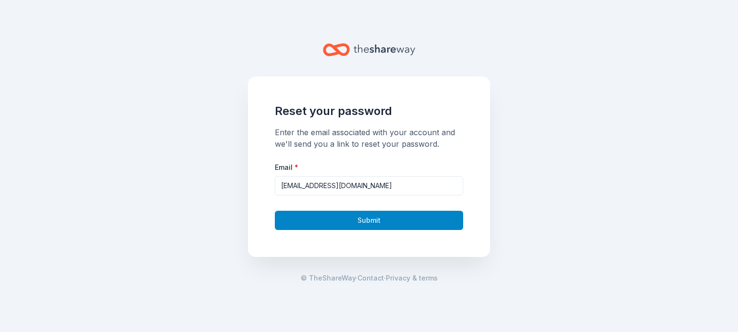
click at [365, 219] on button "Submit" at bounding box center [369, 220] width 188 height 19
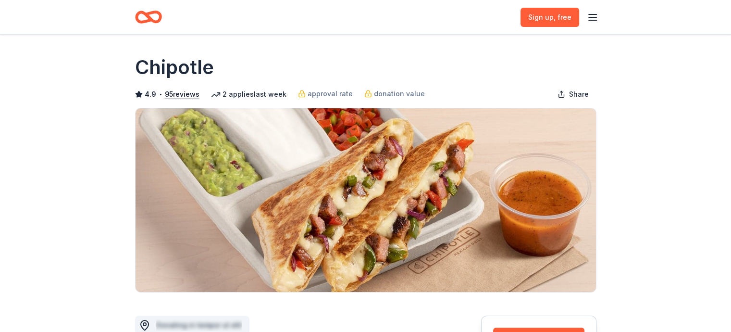
click at [595, 14] on line "button" at bounding box center [593, 14] width 8 height 0
click at [481, 92] on button "Log in" at bounding box center [473, 93] width 22 height 12
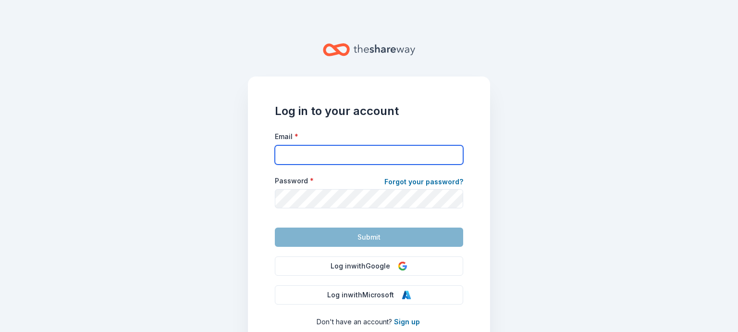
type input "[EMAIL_ADDRESS][DOMAIN_NAME]"
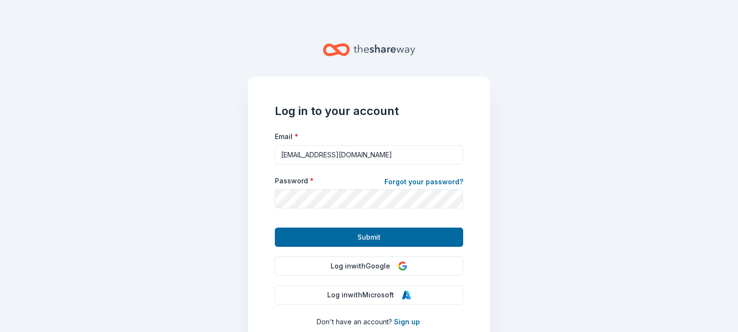
click at [557, 167] on main "Log in to your account Email * trinidadcheri@yahoo.com Password * Forgot your p…" at bounding box center [369, 166] width 738 height 332
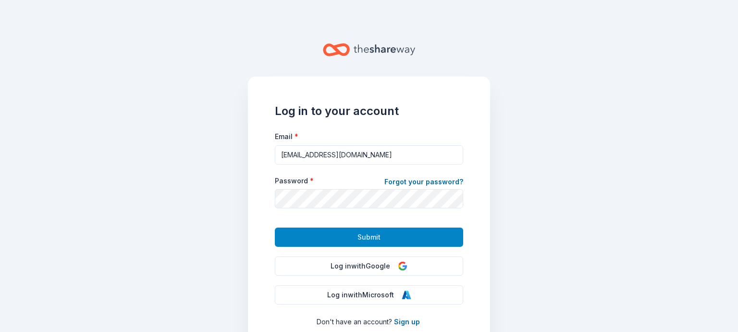
click at [367, 235] on span "Submit" at bounding box center [369, 237] width 23 height 12
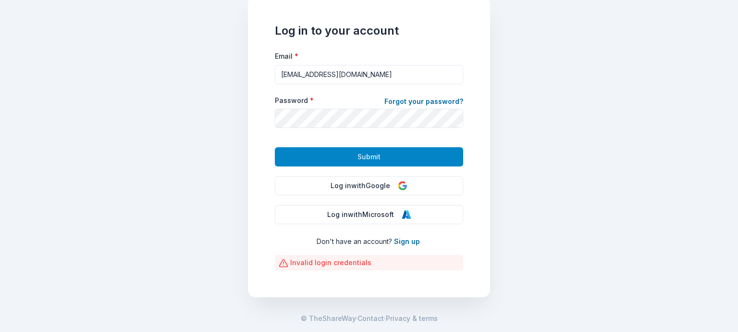
scroll to position [81, 0]
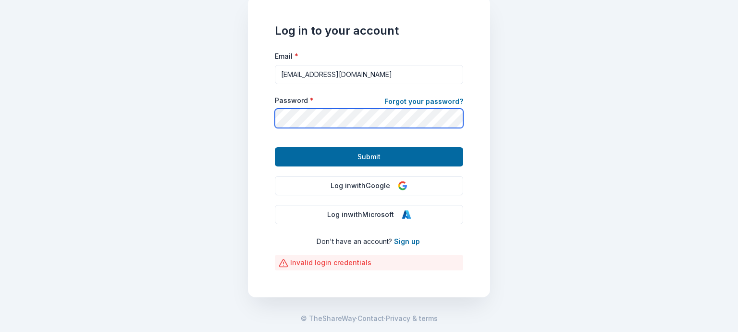
click at [135, 129] on main "Log in to your account Email * trinidadcheri@yahoo.com Password * Forgot your p…" at bounding box center [369, 166] width 738 height 332
click at [275, 147] on button "Submit" at bounding box center [369, 156] width 188 height 19
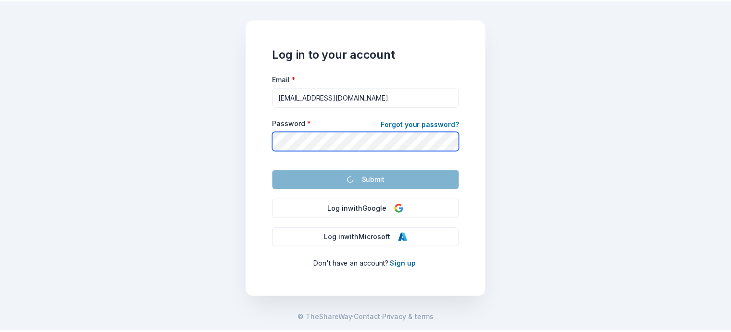
scroll to position [58, 0]
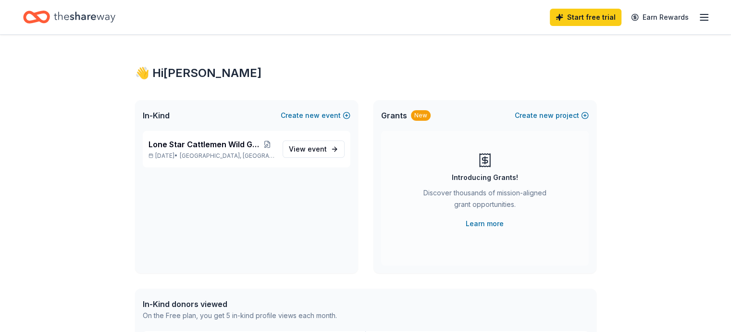
click at [698, 19] on icon "button" at bounding box center [704, 18] width 12 height 12
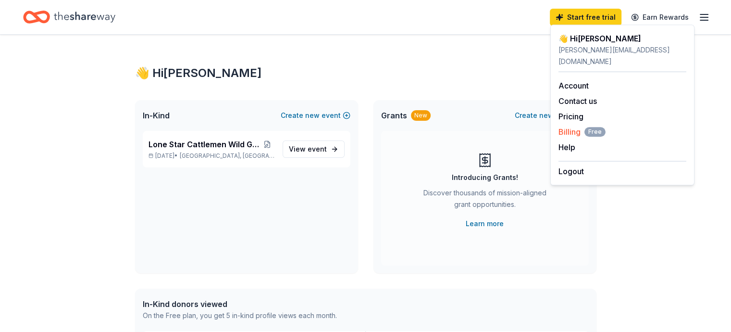
click at [573, 126] on span "Billing Free" at bounding box center [582, 132] width 47 height 12
